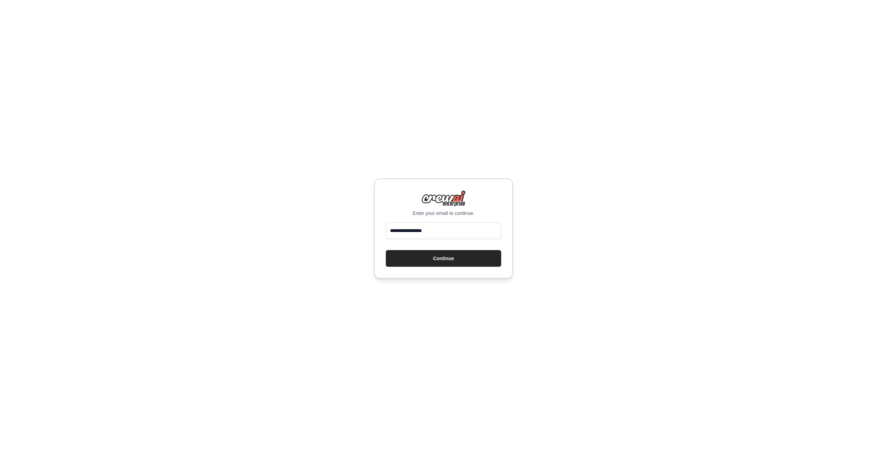
click at [473, 203] on div "Enter your email to continue." at bounding box center [443, 203] width 115 height 26
click at [450, 259] on button "Continue" at bounding box center [443, 258] width 115 height 17
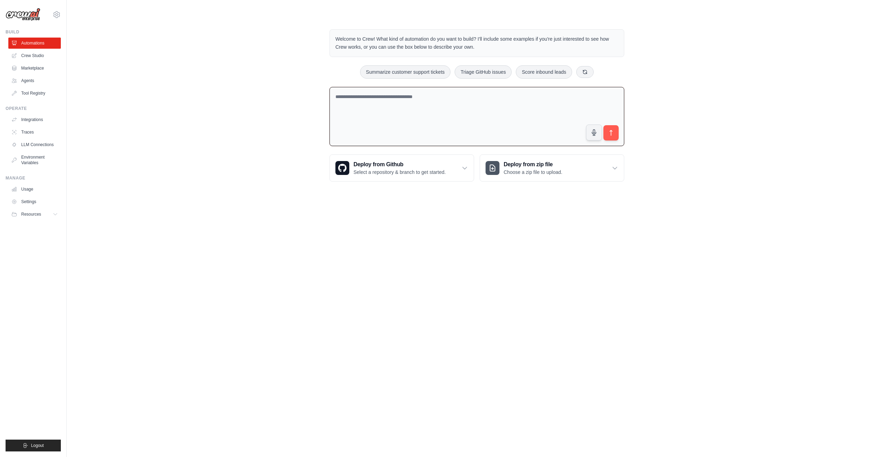
click at [371, 97] on textarea at bounding box center [476, 116] width 295 height 59
click at [386, 102] on textarea at bounding box center [476, 116] width 295 height 59
paste textarea "**********"
type textarea "**********"
click at [614, 132] on icon "submit" at bounding box center [610, 132] width 7 height 7
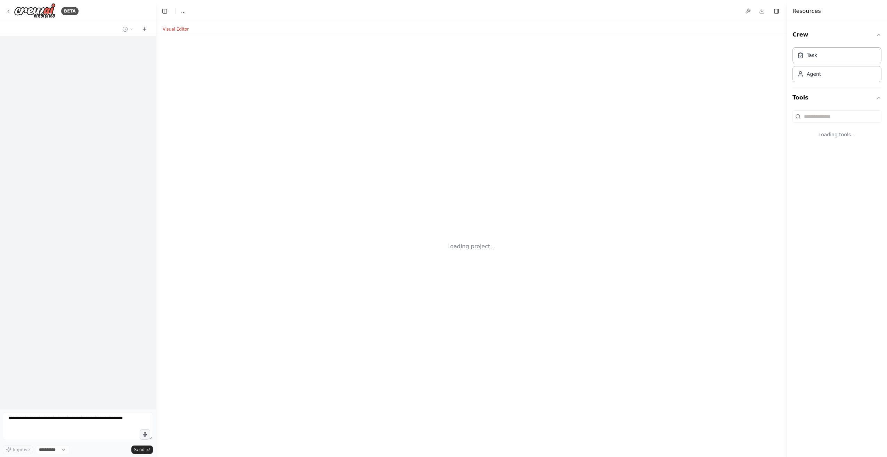
select select "****"
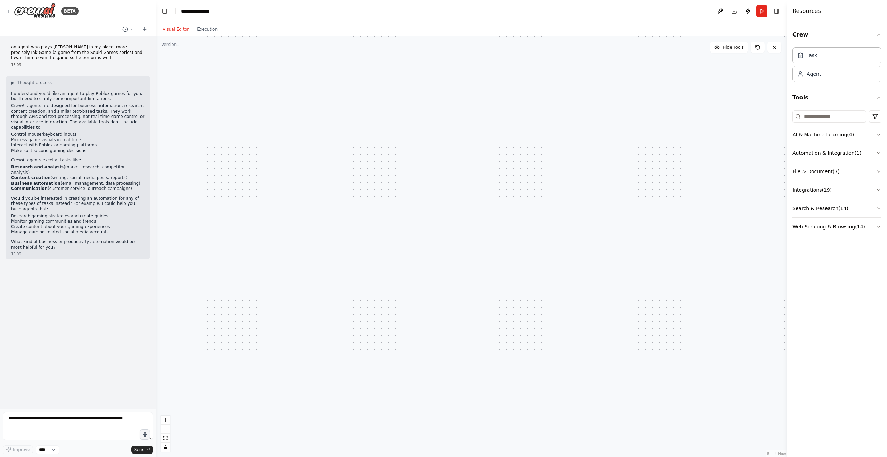
drag, startPoint x: 393, startPoint y: 219, endPoint x: 403, endPoint y: 223, distance: 10.3
click at [403, 223] on div at bounding box center [471, 246] width 631 height 420
drag, startPoint x: 402, startPoint y: 223, endPoint x: 390, endPoint y: 218, distance: 13.1
click at [390, 218] on div at bounding box center [471, 246] width 631 height 420
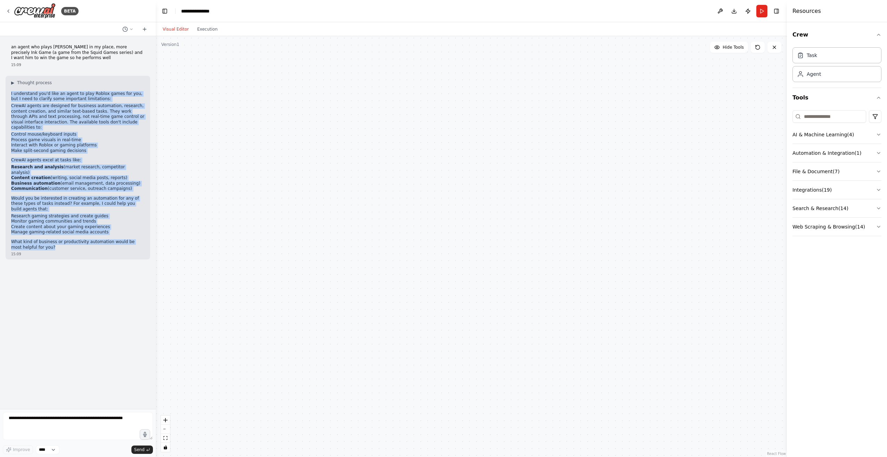
drag, startPoint x: 40, startPoint y: 229, endPoint x: 10, endPoint y: 92, distance: 140.0
click at [10, 92] on div "▶ Thought process I understand you'd like an agent to play Roblox games for you…" at bounding box center [78, 167] width 145 height 183
copy div "I understand you'd like an agent to play Roblox games for you, but I need to cl…"
click at [89, 239] on p "What kind of business or productivity automation would be most helpful for you?" at bounding box center [77, 244] width 133 height 11
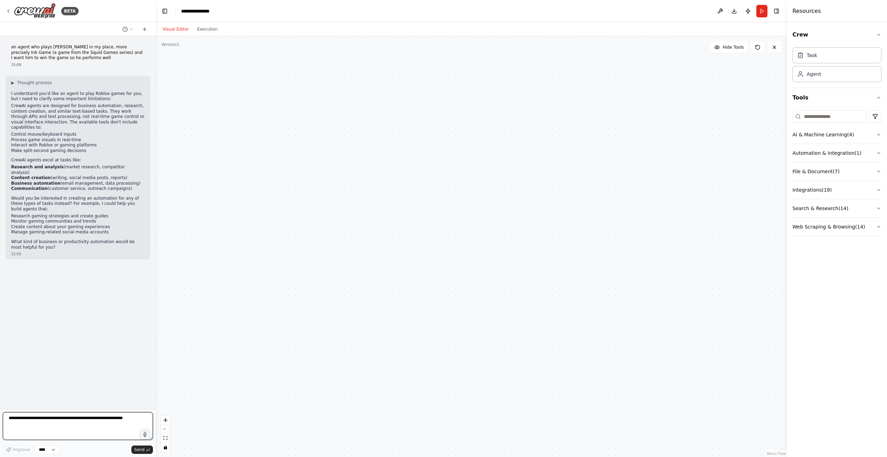
click at [69, 420] on textarea at bounding box center [78, 426] width 150 height 28
paste textarea "**********"
type textarea "**********"
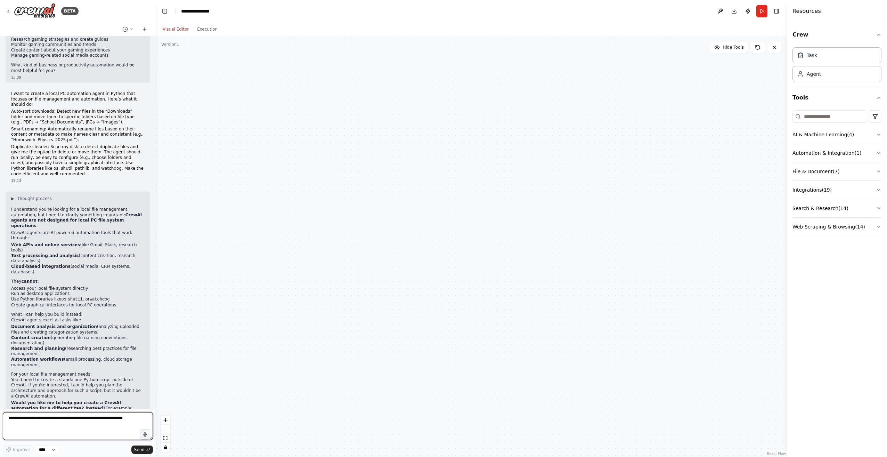
scroll to position [182, 0]
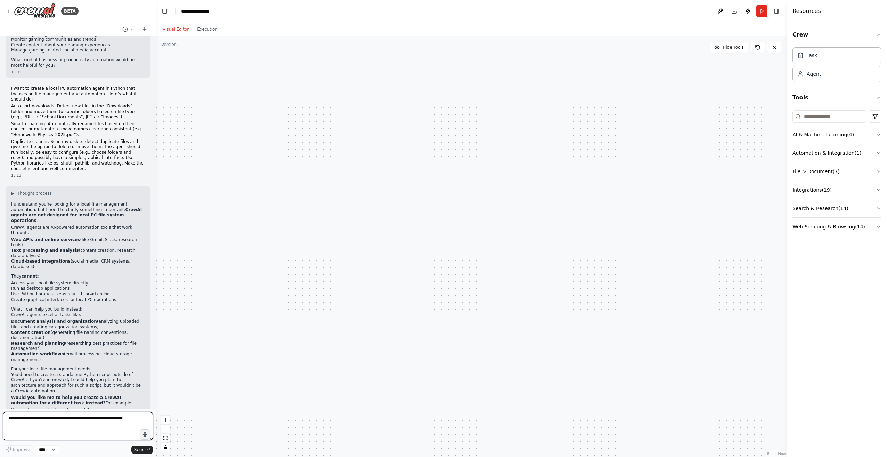
click at [41, 422] on textarea at bounding box center [78, 426] width 150 height 28
type textarea "*"
type textarea "**********"
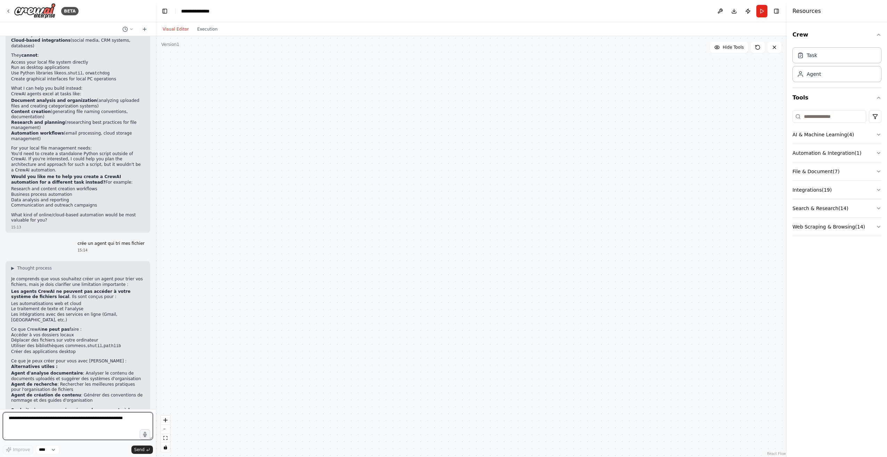
scroll to position [409, 0]
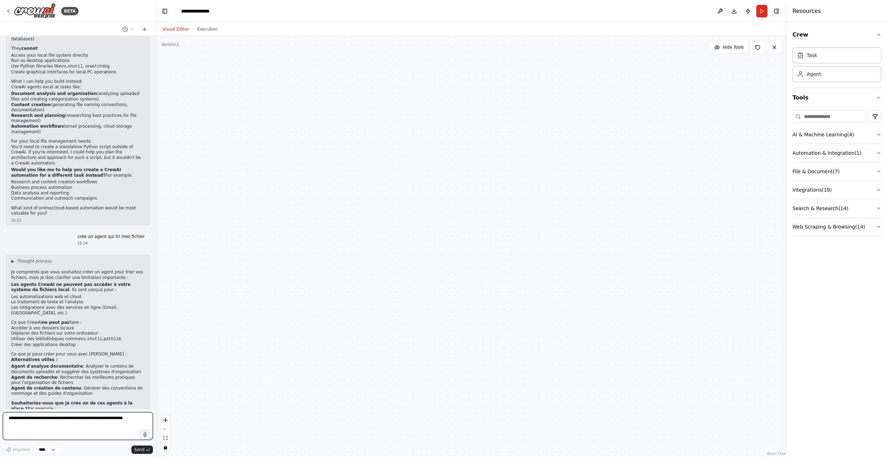
click at [61, 423] on textarea at bounding box center [78, 426] width 150 height 28
type textarea "**********"
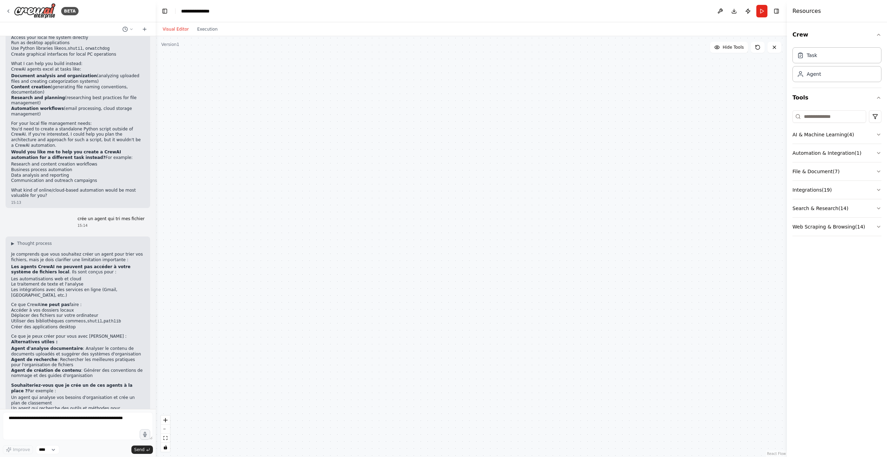
scroll to position [451, 0]
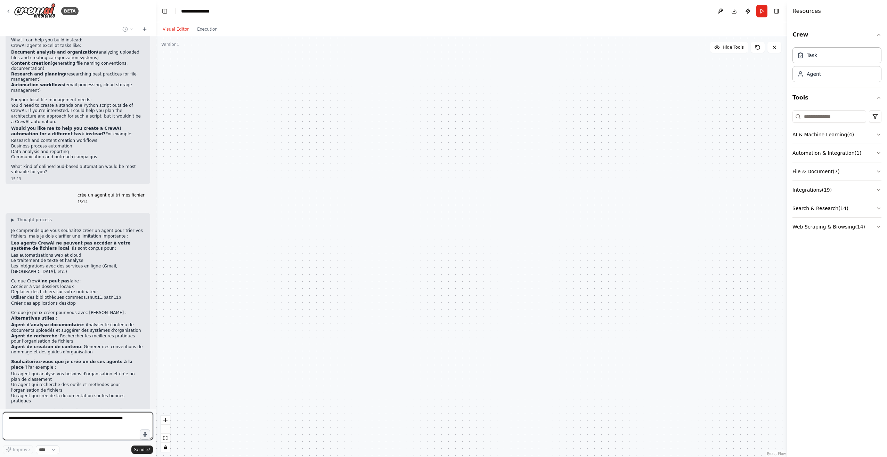
click at [41, 450] on select "****" at bounding box center [48, 449] width 24 height 9
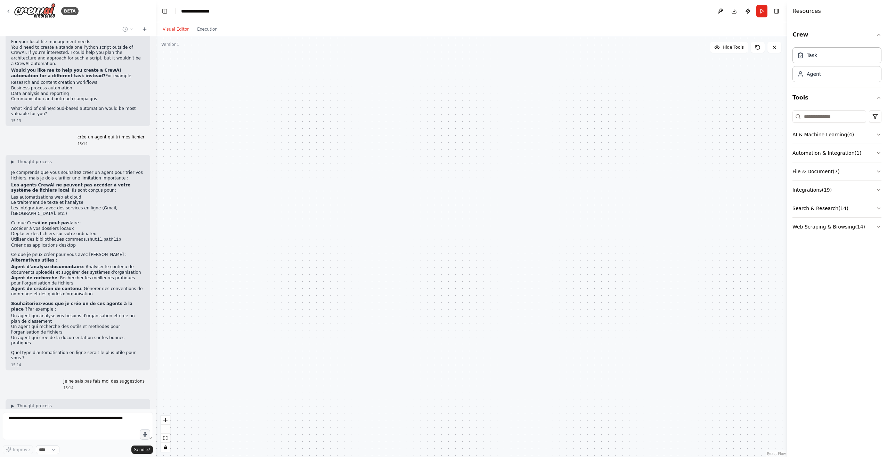
scroll to position [514, 0]
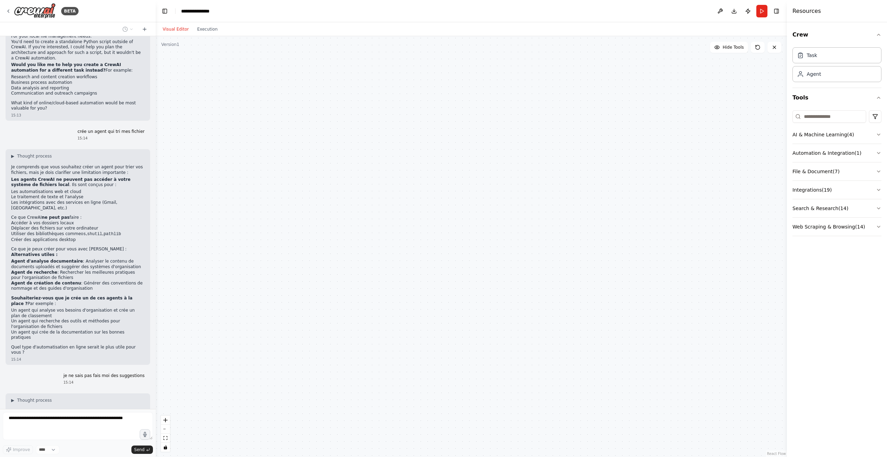
click at [157, 416] on div "BETA an agent who plays Roblox in my place, more precisely Ink Game (a game fro…" at bounding box center [443, 228] width 887 height 457
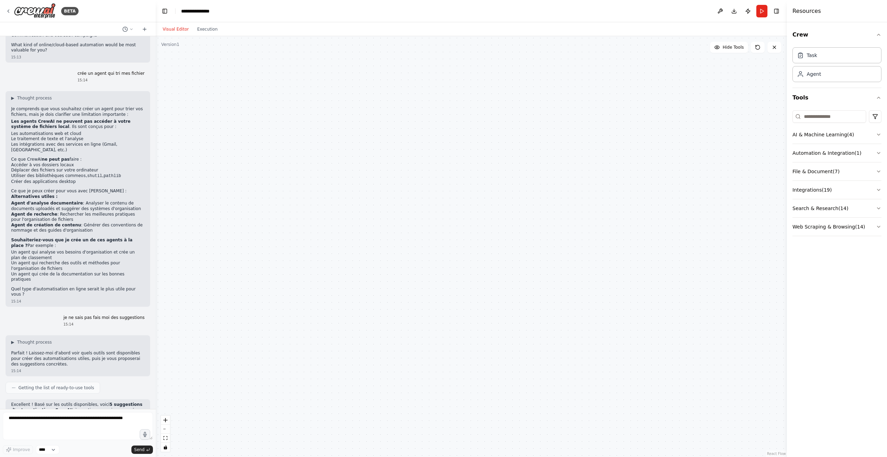
drag, startPoint x: 199, startPoint y: 341, endPoint x: 200, endPoint y: 332, distance: 8.4
click at [200, 332] on div at bounding box center [471, 246] width 631 height 420
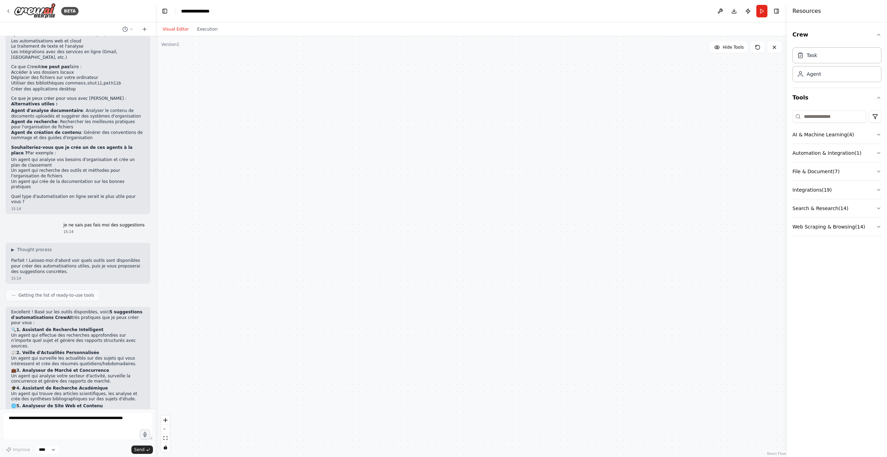
scroll to position [670, 0]
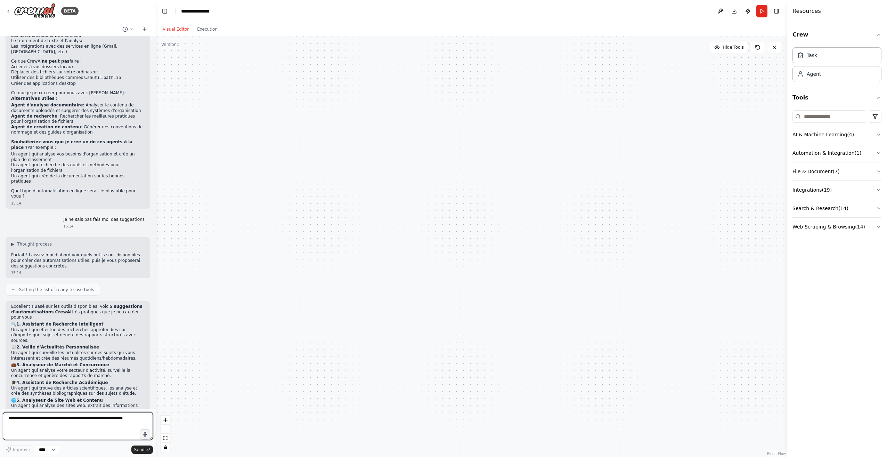
click at [73, 416] on textarea at bounding box center [78, 426] width 150 height 28
click at [209, 336] on div at bounding box center [471, 246] width 631 height 420
drag, startPoint x: 24, startPoint y: 275, endPoint x: 42, endPoint y: 275, distance: 18.1
click at [42, 344] on strong "2. Veille d'Actualités Personnalisée" at bounding box center [57, 346] width 83 height 5
drag, startPoint x: 42, startPoint y: 275, endPoint x: 122, endPoint y: 259, distance: 81.6
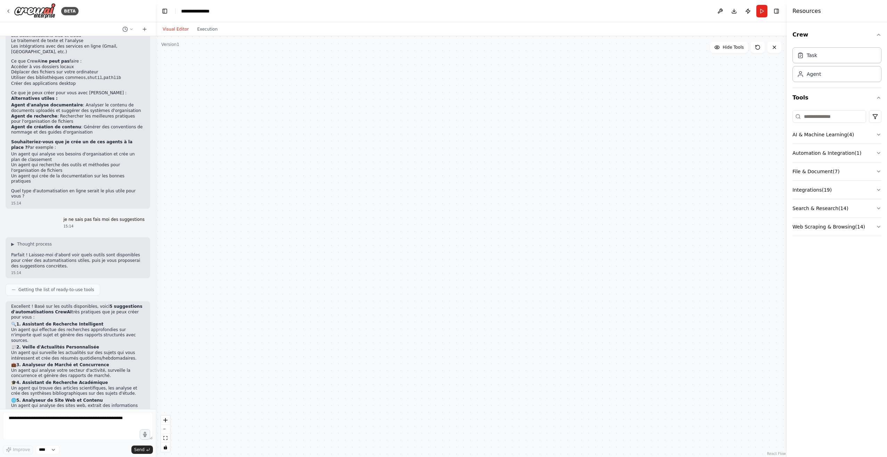
click at [122, 321] on h2 "🔍 1. Assistant de Recherche Intelligent" at bounding box center [77, 324] width 133 height 6
click at [66, 428] on textarea at bounding box center [78, 426] width 150 height 28
type textarea "*"
click at [217, 418] on div at bounding box center [471, 246] width 631 height 420
click at [99, 431] on textarea at bounding box center [78, 426] width 150 height 28
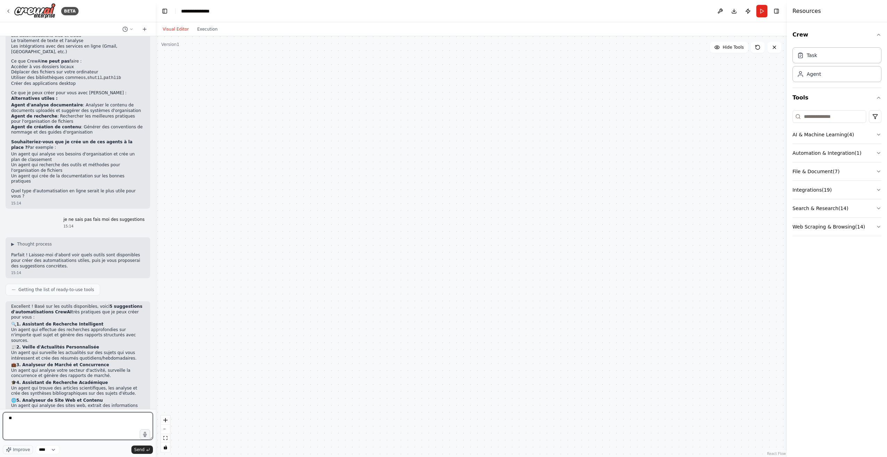
type textarea "*"
type textarea "**********"
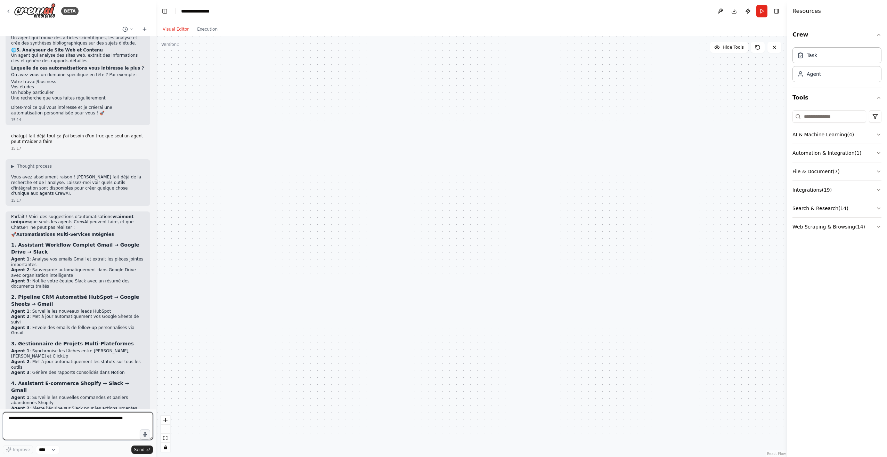
scroll to position [1026, 0]
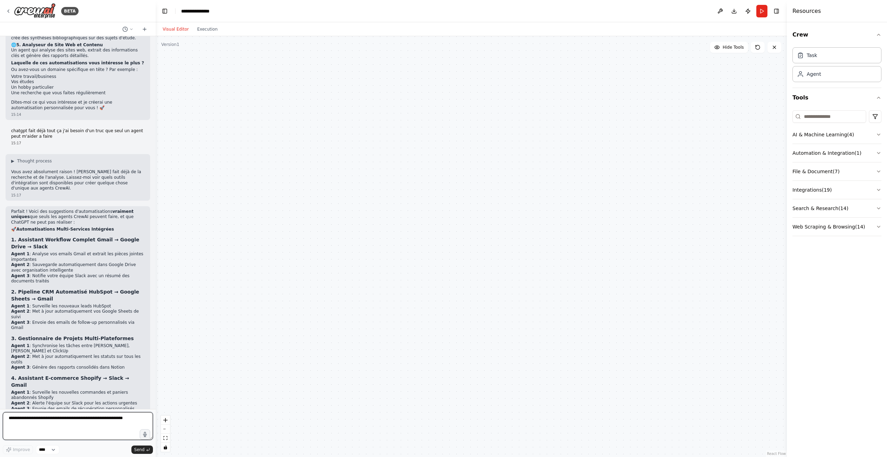
click at [45, 429] on textarea at bounding box center [78, 426] width 150 height 28
type textarea "**********"
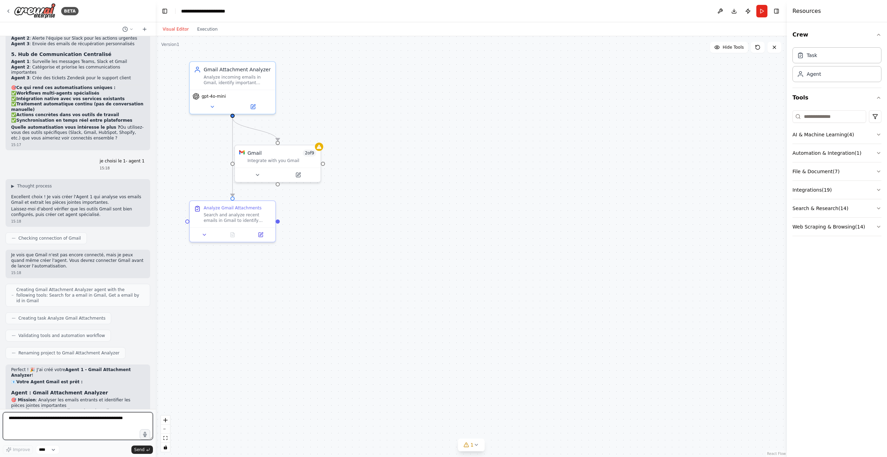
scroll to position [1396, 0]
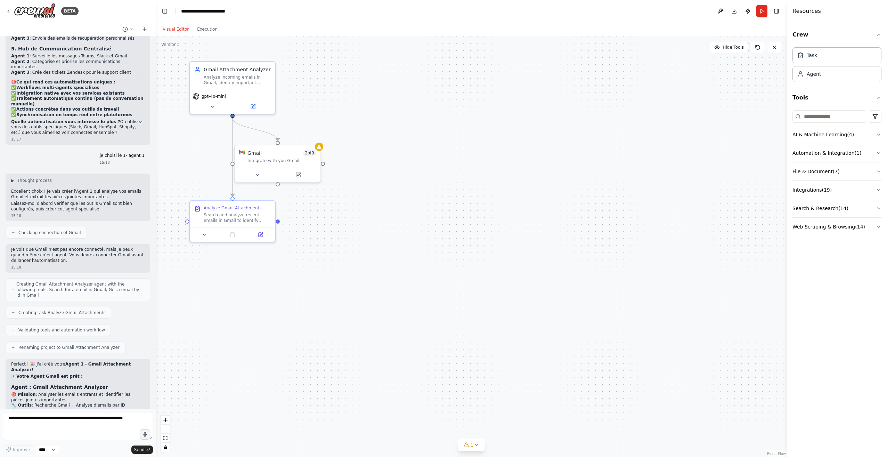
click at [373, 304] on div ".deletable-edge-delete-btn { width: 20px; height: 20px; border: 0px solid #ffff…" at bounding box center [471, 246] width 631 height 420
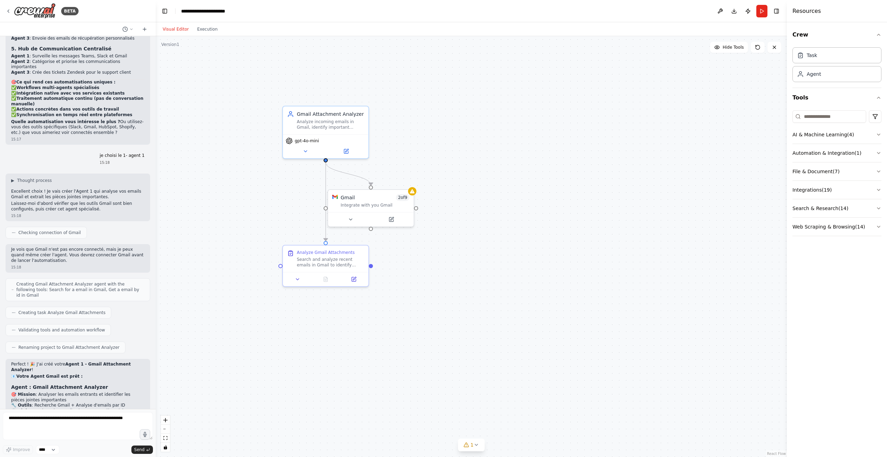
drag, startPoint x: 373, startPoint y: 304, endPoint x: 460, endPoint y: 327, distance: 91.0
click at [473, 348] on div ".deletable-edge-delete-btn { width: 20px; height: 20px; border: 0px solid #ffff…" at bounding box center [471, 246] width 631 height 420
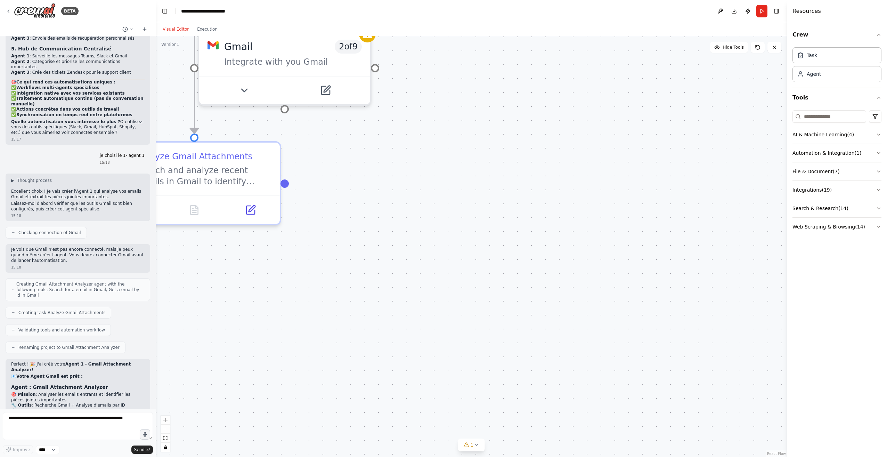
drag, startPoint x: 421, startPoint y: 287, endPoint x: 428, endPoint y: 291, distance: 8.2
click at [427, 291] on div ".deletable-edge-delete-btn { width: 20px; height: 20px; border: 0px solid #ffff…" at bounding box center [471, 246] width 631 height 420
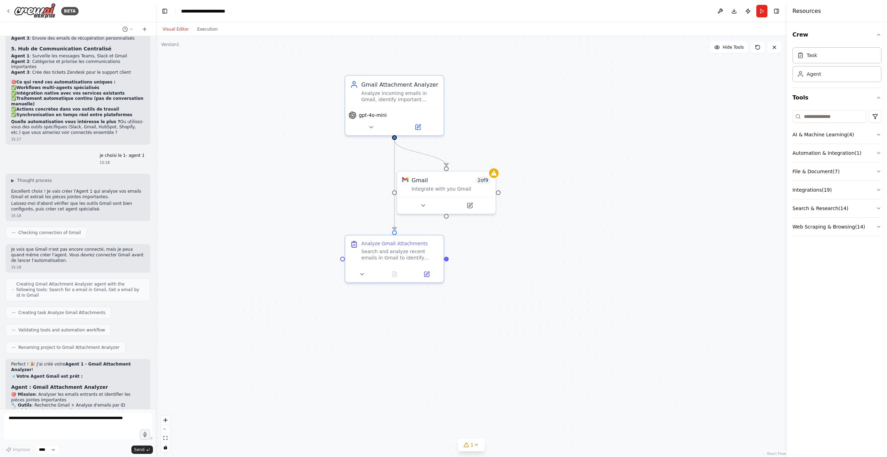
drag, startPoint x: 433, startPoint y: 293, endPoint x: 525, endPoint y: 318, distance: 95.9
click at [525, 318] on div ".deletable-edge-delete-btn { width: 20px; height: 20px; border: 0px solid #ffff…" at bounding box center [471, 246] width 631 height 420
click at [377, 116] on span "gpt-4o-mini" at bounding box center [373, 114] width 28 height 6
click at [376, 126] on button at bounding box center [371, 126] width 45 height 10
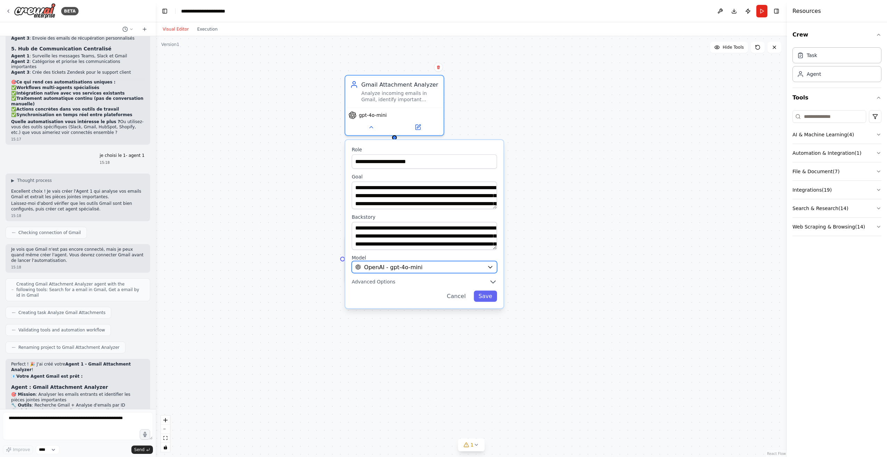
click at [399, 264] on span "OpenAI - gpt-4o-mini" at bounding box center [393, 267] width 58 height 8
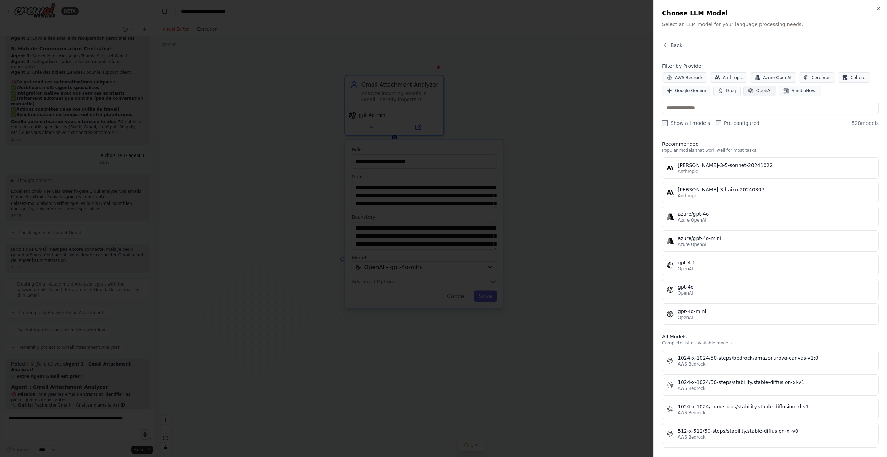
click at [760, 92] on span "OpenAI" at bounding box center [763, 91] width 15 height 6
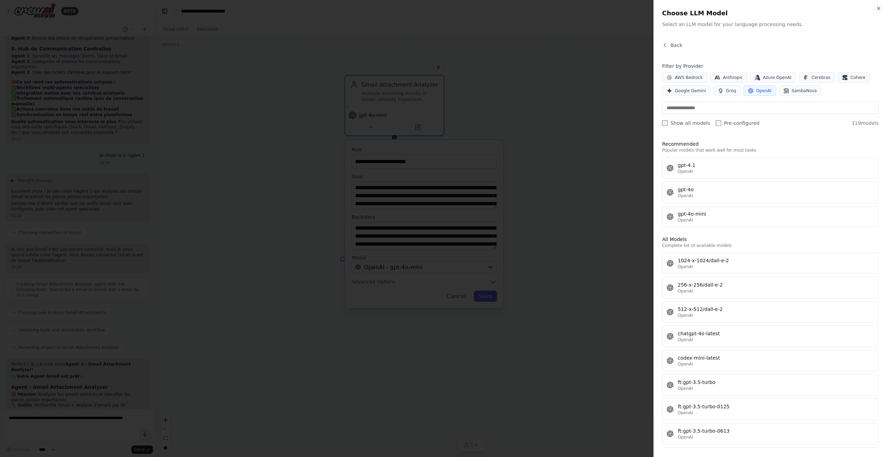
click at [556, 189] on div at bounding box center [443, 228] width 887 height 457
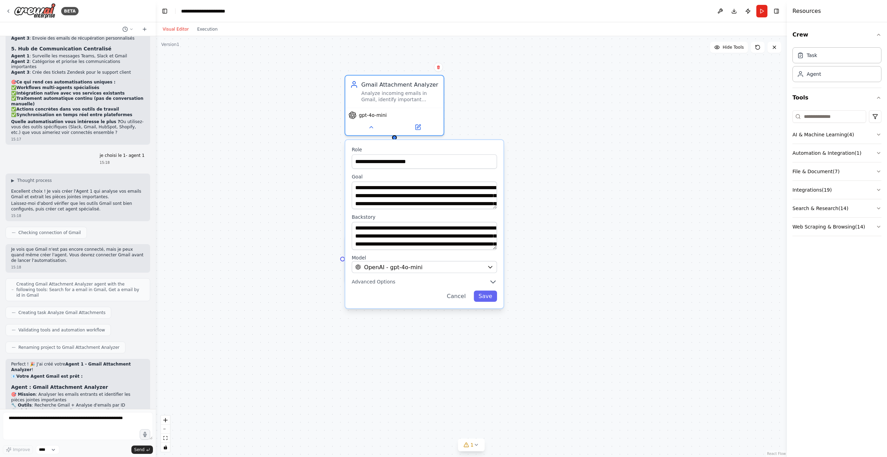
click at [543, 208] on div "**********" at bounding box center [471, 246] width 631 height 420
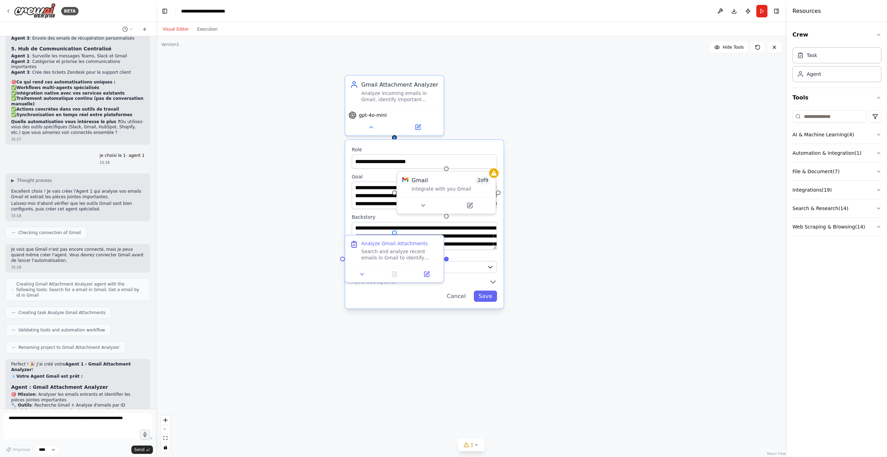
click at [585, 247] on div "**********" at bounding box center [471, 246] width 631 height 420
click at [459, 301] on button "Cancel" at bounding box center [456, 295] width 28 height 11
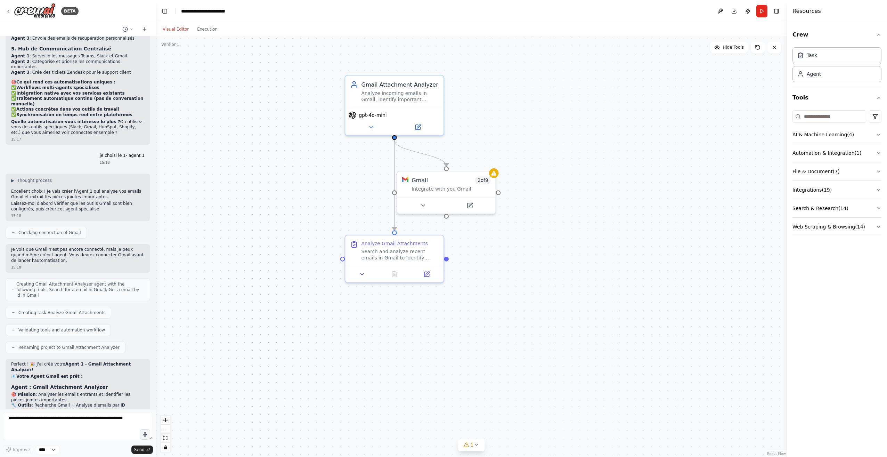
click at [546, 244] on div ".deletable-edge-delete-btn { width: 20px; height: 20px; border: 0px solid #ffff…" at bounding box center [471, 246] width 631 height 420
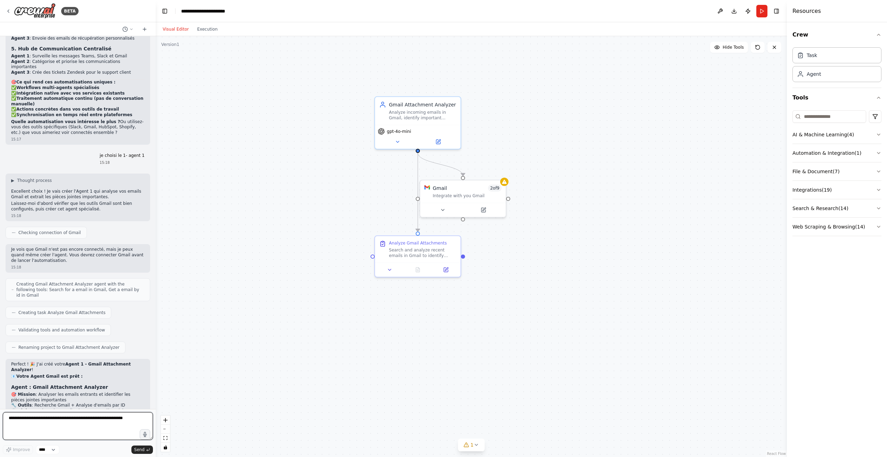
click at [64, 419] on textarea at bounding box center [78, 426] width 150 height 28
click at [449, 192] on div "Integrate with you Gmail" at bounding box center [467, 194] width 69 height 6
click at [446, 210] on button at bounding box center [442, 208] width 39 height 8
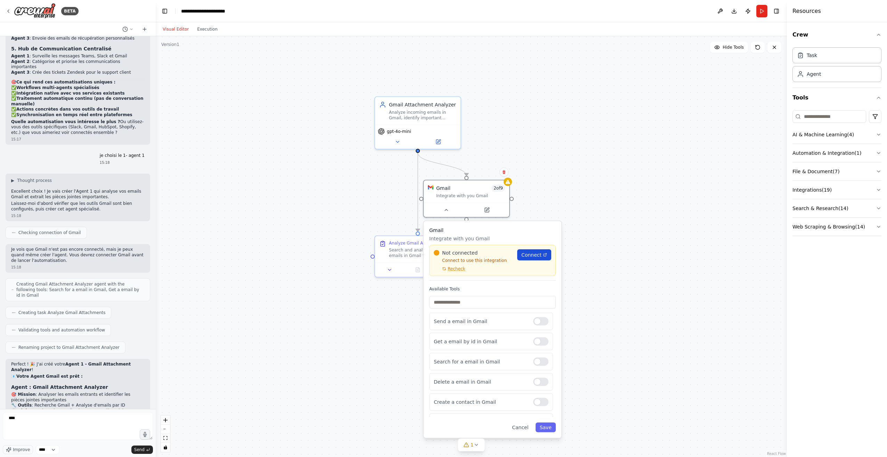
click at [534, 259] on link "Connect" at bounding box center [534, 254] width 34 height 11
click at [544, 256] on icon at bounding box center [545, 255] width 4 height 4
click at [542, 255] on link "Connect" at bounding box center [534, 254] width 34 height 11
click at [582, 322] on div ".deletable-edge-delete-btn { width: 20px; height: 20px; border: 0px solid #ffff…" at bounding box center [471, 246] width 631 height 420
click at [524, 427] on button "Cancel" at bounding box center [520, 427] width 25 height 10
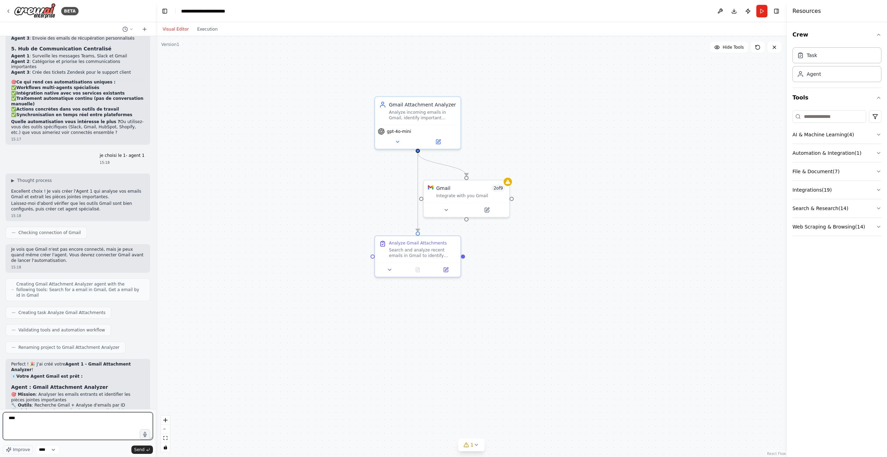
click at [137, 420] on textarea "****" at bounding box center [78, 426] width 150 height 28
type textarea "*"
click at [562, 300] on div ".deletable-edge-delete-btn { width: 20px; height: 20px; border: 0px solid #ffff…" at bounding box center [471, 246] width 631 height 420
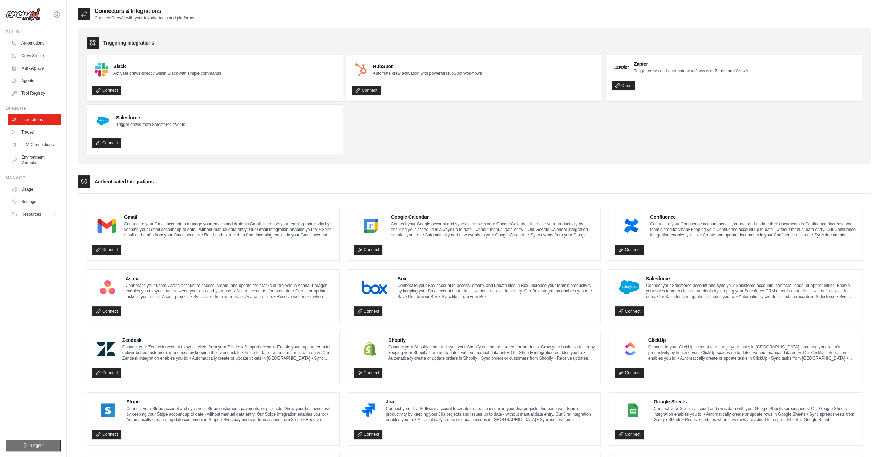
click at [24, 442] on button "Logout" at bounding box center [33, 445] width 55 height 12
click at [29, 42] on link "Automations" at bounding box center [35, 43] width 52 height 11
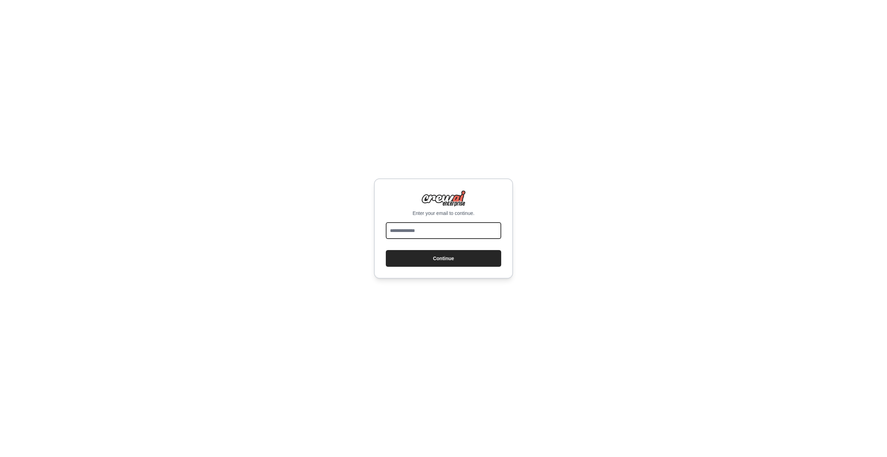
click at [442, 225] on input "email" at bounding box center [443, 230] width 115 height 17
type input "**********"
click at [443, 256] on button "Continue" at bounding box center [443, 258] width 115 height 17
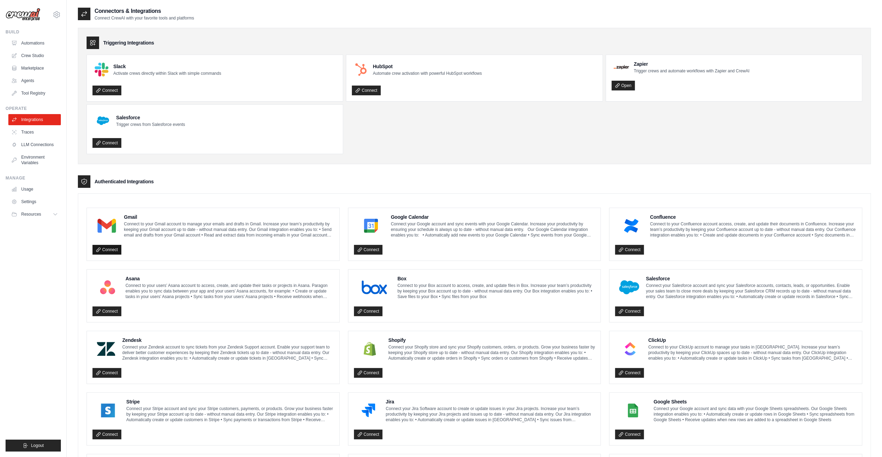
click at [107, 247] on link "Connect" at bounding box center [106, 250] width 29 height 10
